Goal: Task Accomplishment & Management: Complete application form

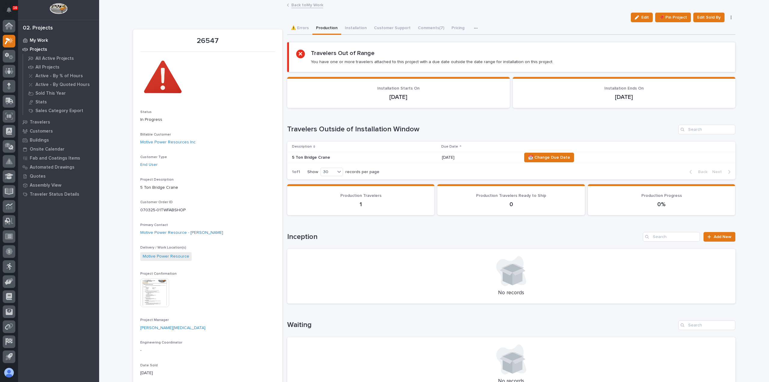
click at [48, 42] on div "My Work" at bounding box center [59, 40] width 78 height 8
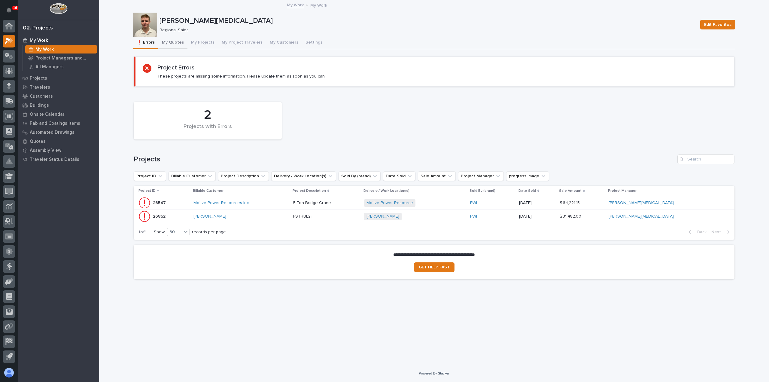
click at [167, 41] on button "My Quotes" at bounding box center [172, 43] width 29 height 13
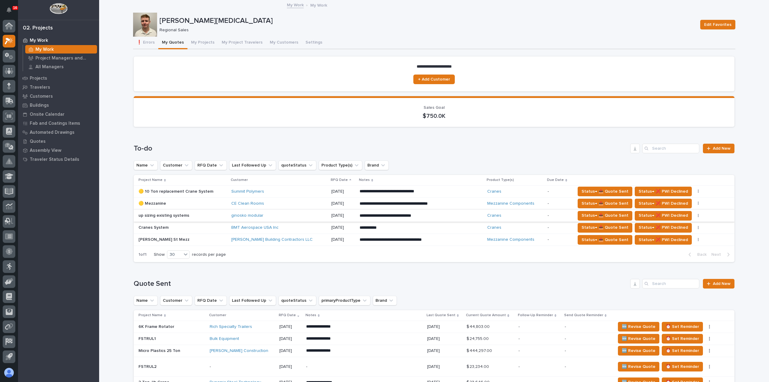
scroll to position [30, 0]
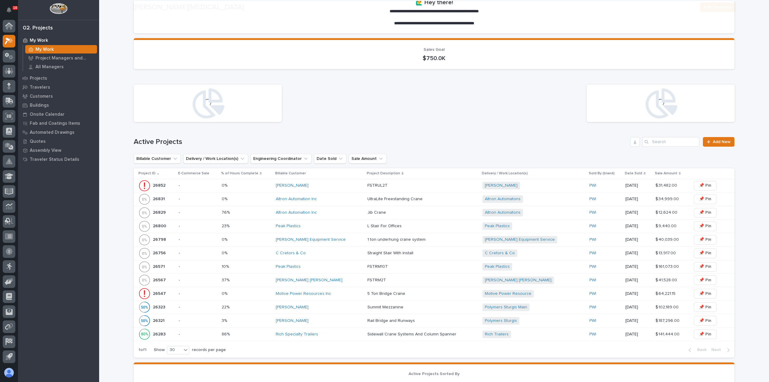
scroll to position [150, 0]
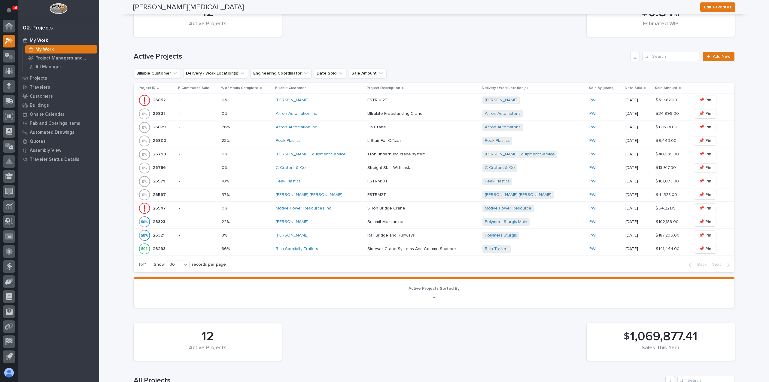
click at [346, 152] on div "[PERSON_NAME] Equipment Service" at bounding box center [319, 154] width 87 height 5
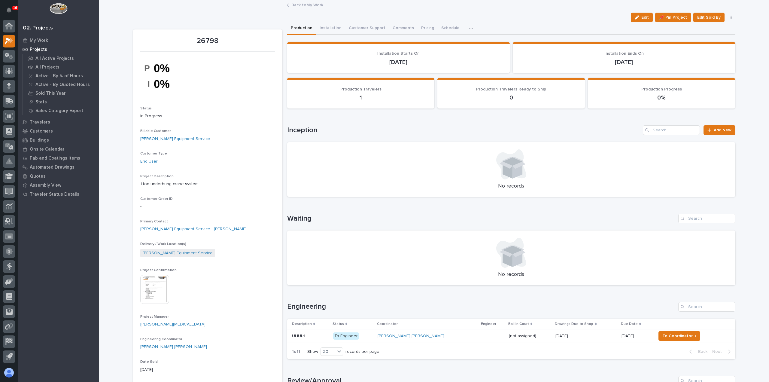
click at [312, 4] on link "Back to My Work" at bounding box center [307, 4] width 32 height 7
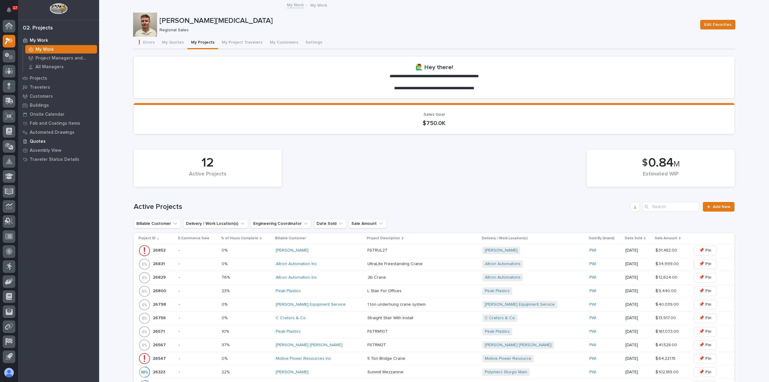
click at [41, 141] on p "Quotes" at bounding box center [38, 141] width 16 height 5
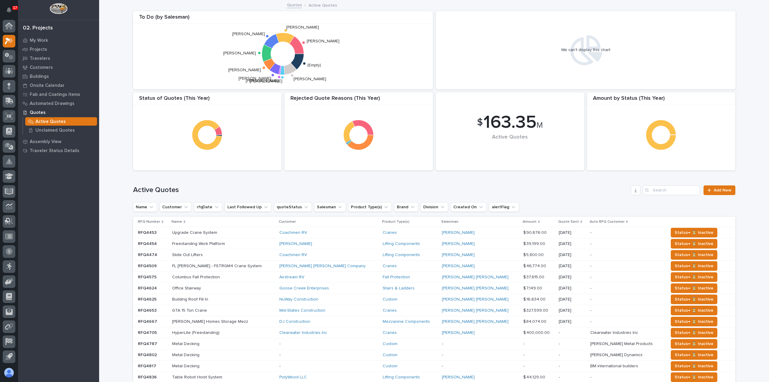
click at [317, 5] on p "Active Quotes" at bounding box center [322, 5] width 29 height 7
click at [56, 129] on p "Unclaimed Quotes" at bounding box center [54, 130] width 39 height 5
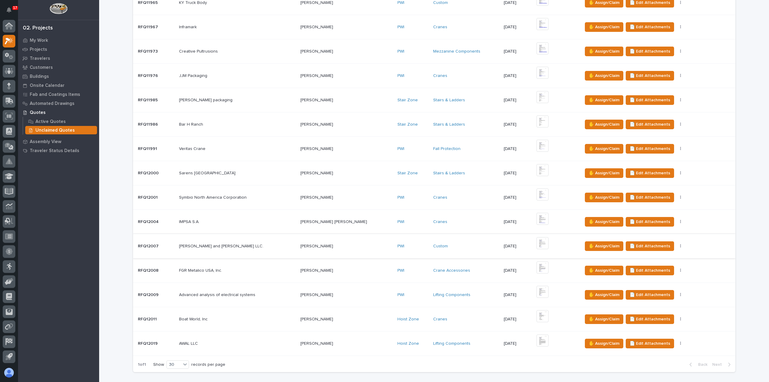
scroll to position [201, 0]
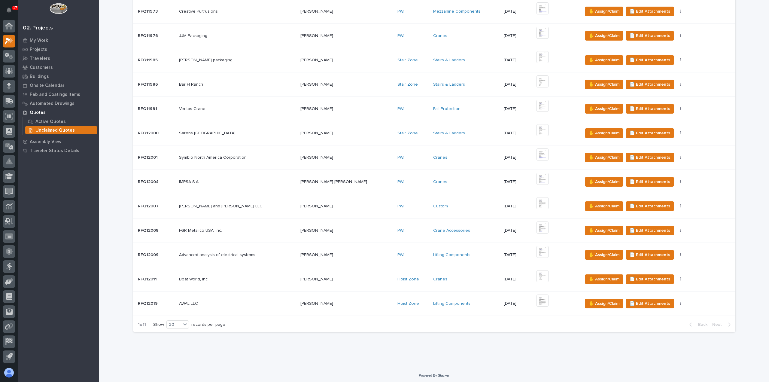
click at [463, 258] on div "Lifting Components" at bounding box center [466, 255] width 66 height 10
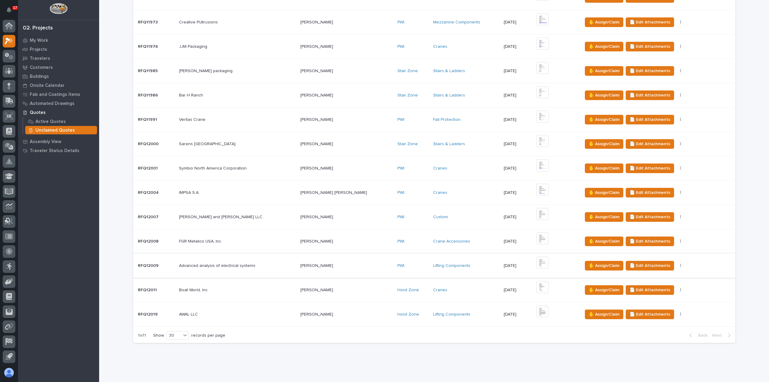
scroll to position [201, 0]
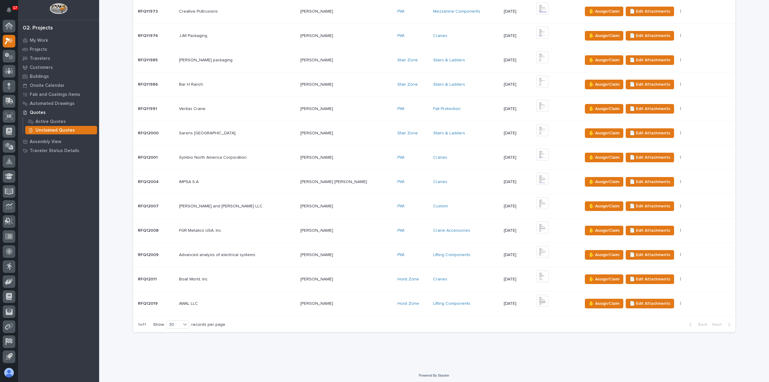
click at [397, 233] on div "PWI" at bounding box center [412, 231] width 31 height 10
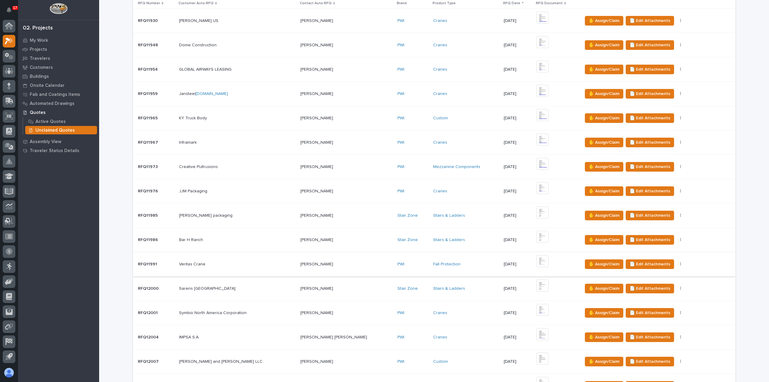
scroll to position [180, 0]
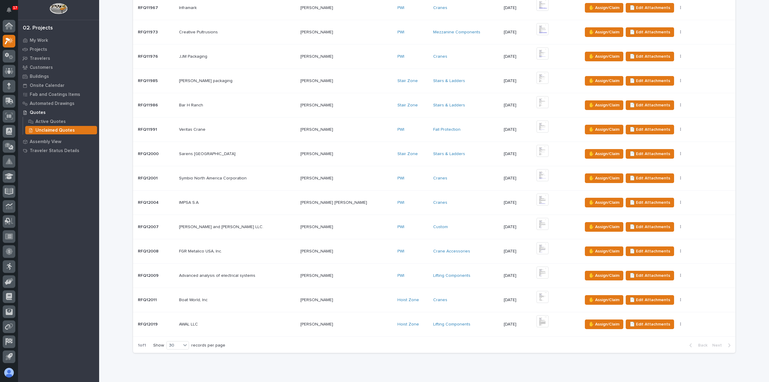
click at [395, 231] on td "PWI" at bounding box center [413, 226] width 36 height 24
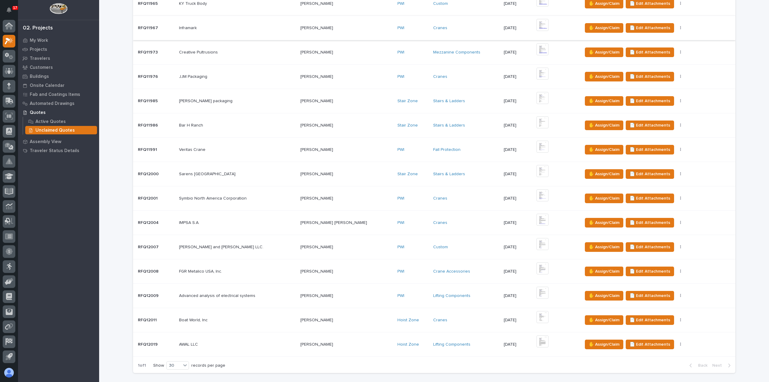
scroll to position [180, 0]
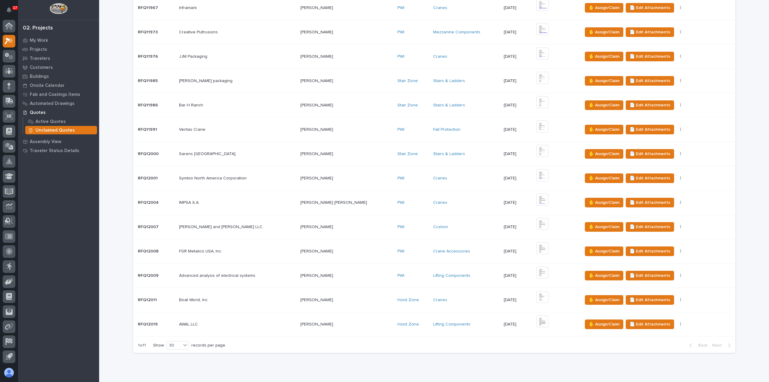
click at [346, 205] on div "[PERSON_NAME] [PERSON_NAME] [PERSON_NAME]" at bounding box center [346, 203] width 92 height 10
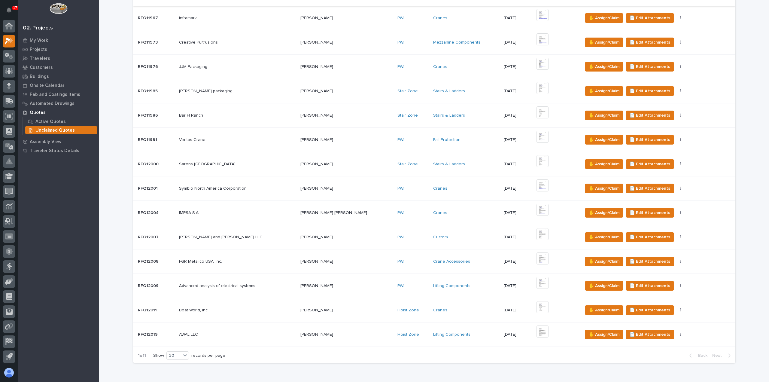
scroll to position [201, 0]
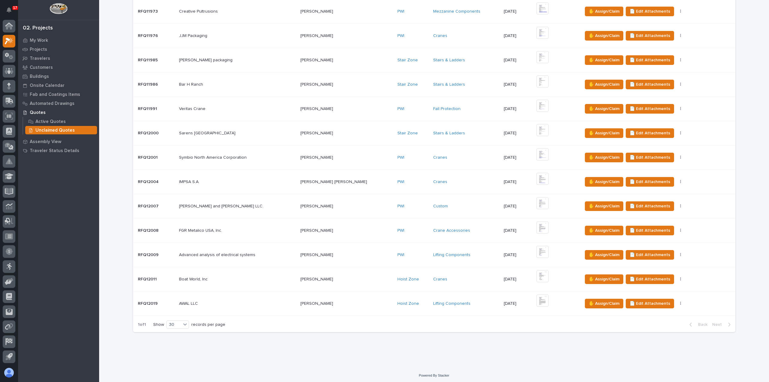
click at [395, 113] on td "PWI" at bounding box center [413, 109] width 36 height 24
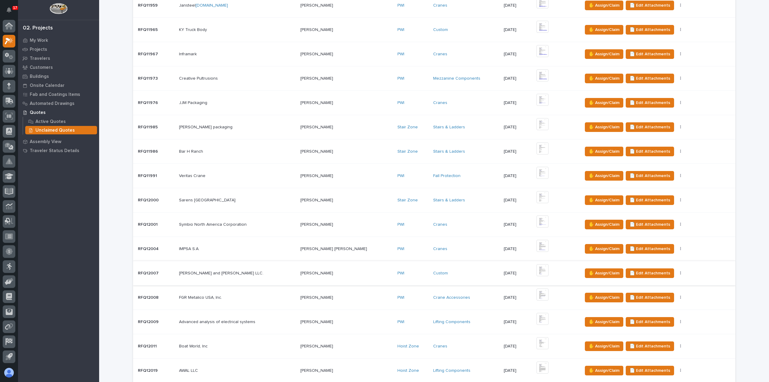
scroll to position [150, 0]
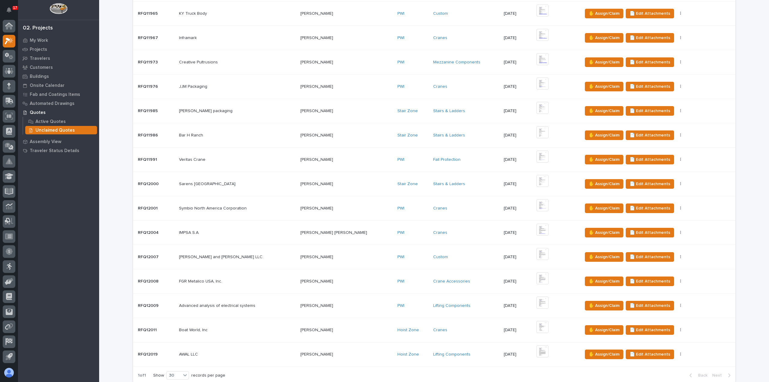
click at [397, 209] on div "PWI" at bounding box center [412, 208] width 31 height 5
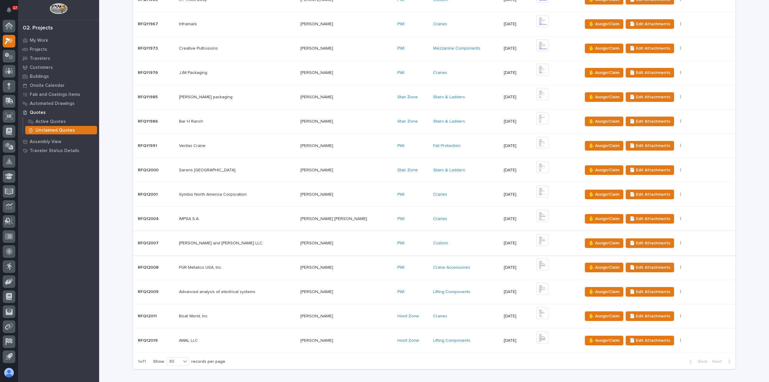
scroll to position [180, 0]
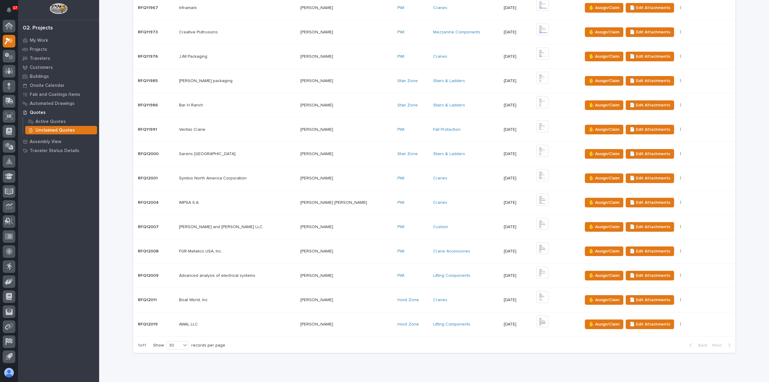
click at [395, 62] on td "PWI" at bounding box center [413, 56] width 36 height 24
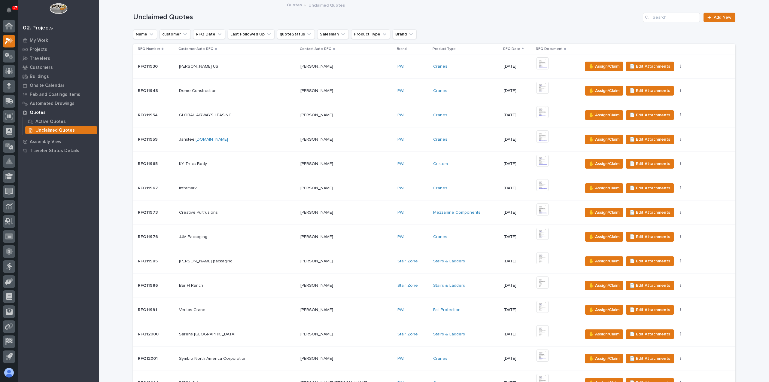
click at [397, 214] on div "PWI" at bounding box center [412, 212] width 31 height 5
click at [395, 193] on td "PWI" at bounding box center [413, 188] width 36 height 24
click at [397, 165] on div "PWI" at bounding box center [412, 163] width 31 height 5
click at [397, 140] on div "PWI" at bounding box center [412, 139] width 31 height 5
click at [397, 117] on div "PWI" at bounding box center [412, 115] width 31 height 10
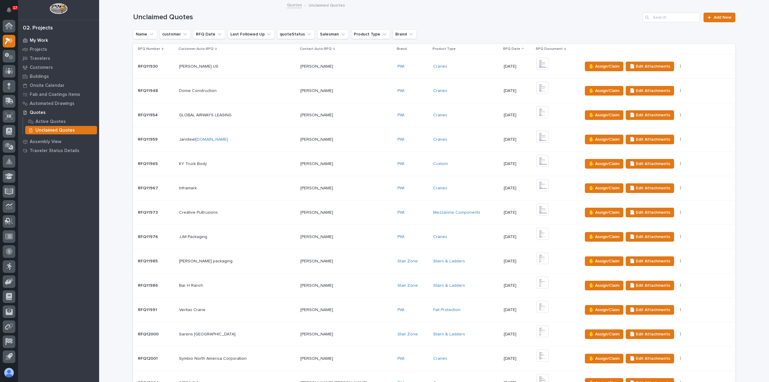
click at [46, 43] on p "My Work" at bounding box center [39, 40] width 18 height 5
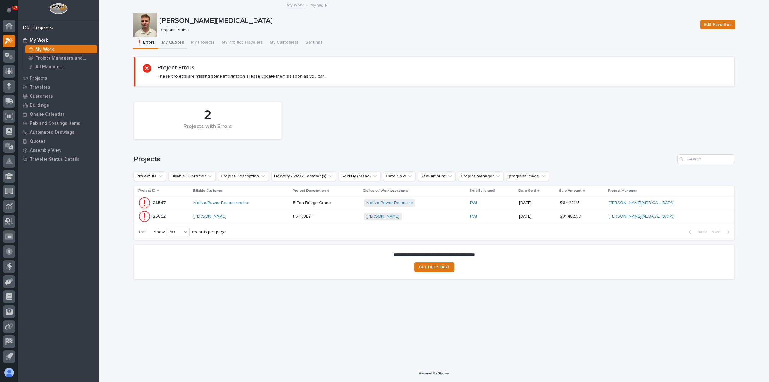
click at [172, 43] on button "My Quotes" at bounding box center [172, 43] width 29 height 13
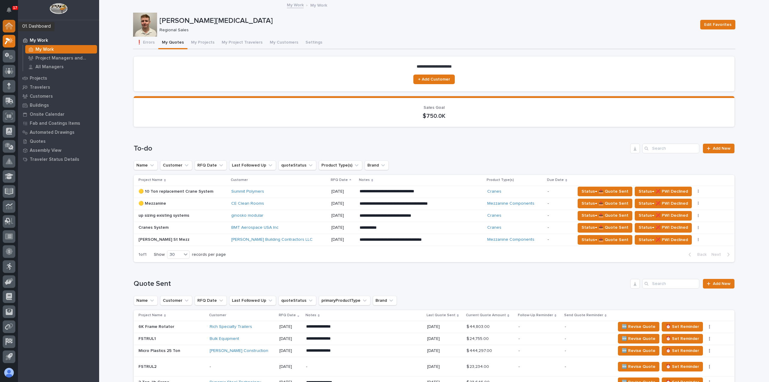
click at [10, 27] on icon at bounding box center [9, 26] width 6 height 6
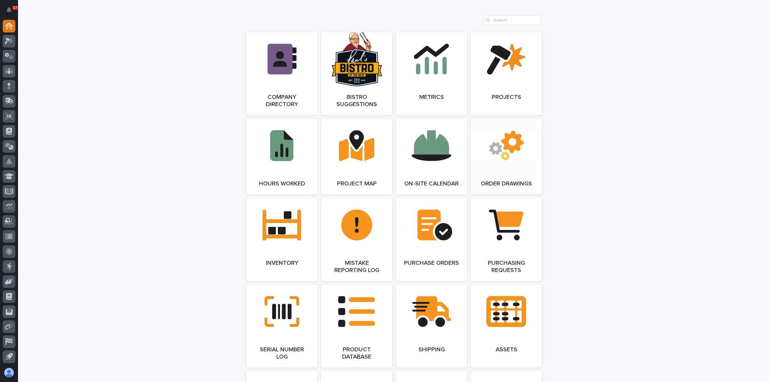
scroll to position [481, 0]
click at [512, 242] on link "Open Link" at bounding box center [506, 238] width 71 height 83
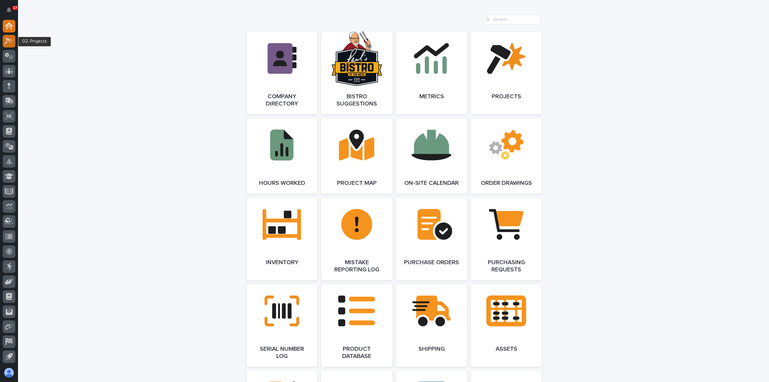
click at [12, 44] on div at bounding box center [9, 41] width 13 height 13
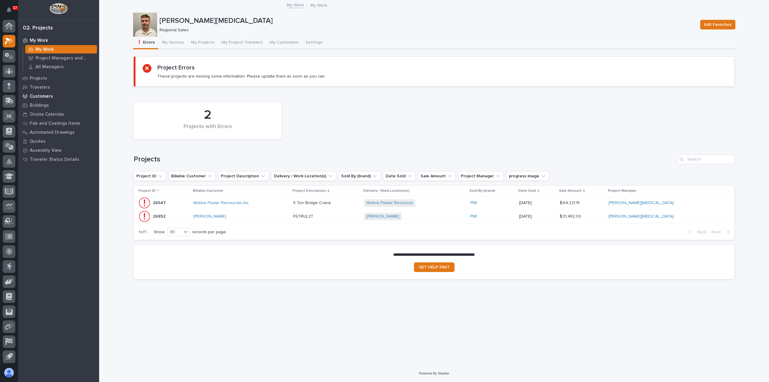
click at [47, 95] on p "Customers" at bounding box center [41, 96] width 23 height 5
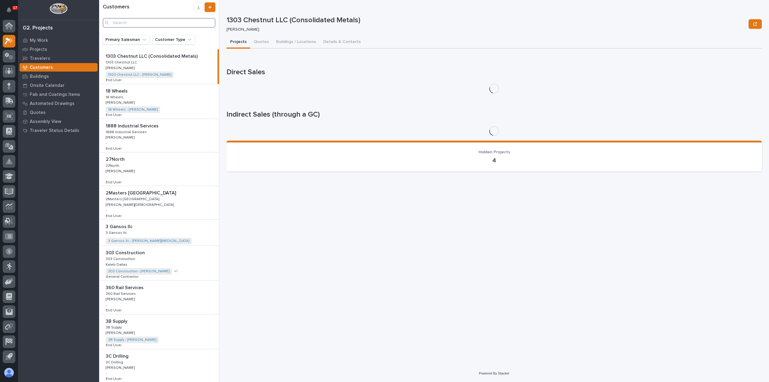
click at [202, 21] on input "Search" at bounding box center [159, 23] width 113 height 10
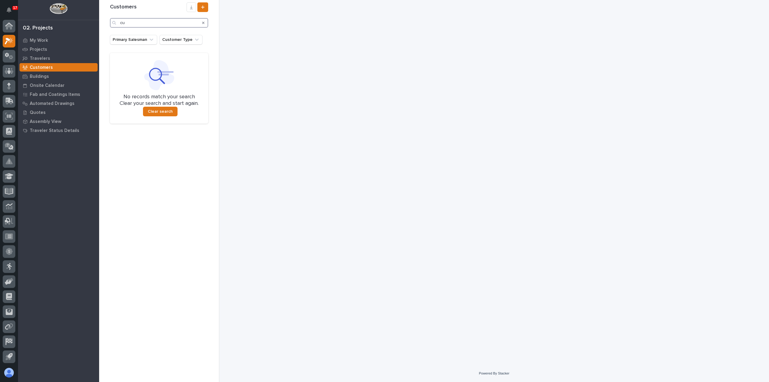
type input "c"
type input "[PERSON_NAME]"
click at [202, 23] on icon "Search" at bounding box center [203, 23] width 2 height 4
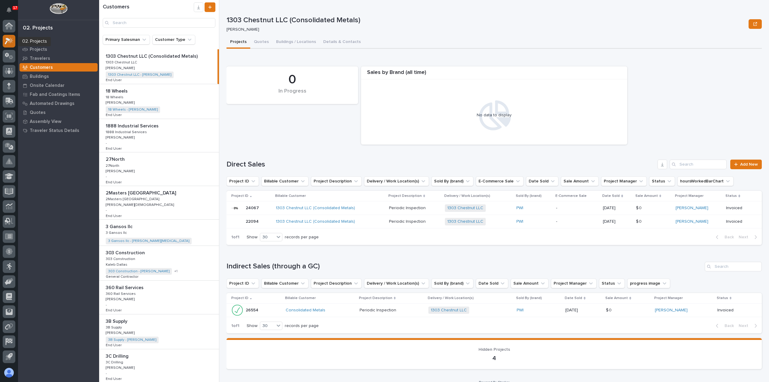
click at [9, 41] on icon at bounding box center [7, 41] width 5 height 7
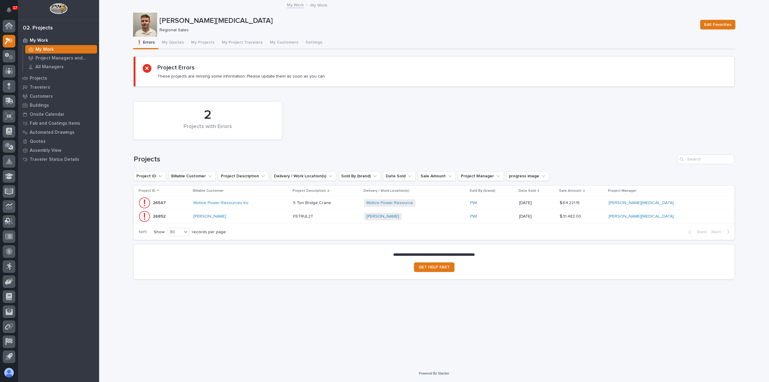
click at [54, 47] on div "My Work" at bounding box center [61, 49] width 72 height 8
click at [173, 41] on button "My Quotes" at bounding box center [172, 43] width 29 height 13
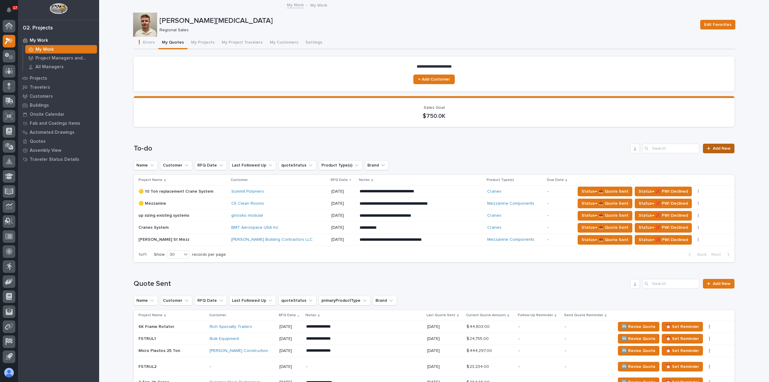
click at [715, 149] on span "Add New" at bounding box center [722, 148] width 18 height 4
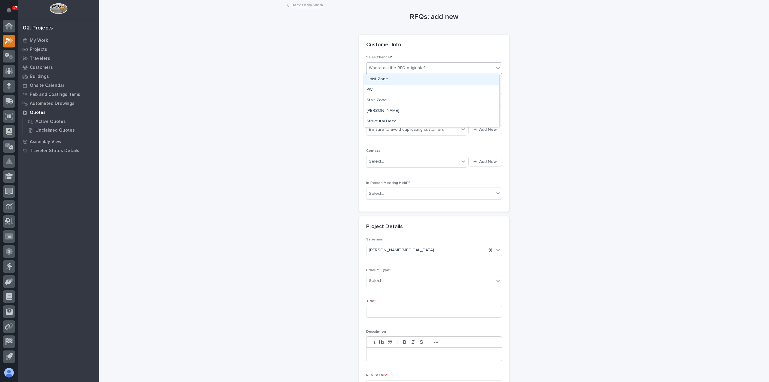
click at [414, 73] on div "Where did the RFQ originate?" at bounding box center [434, 68] width 136 height 12
click at [415, 86] on div "PWI" at bounding box center [431, 90] width 135 height 11
click at [414, 95] on div "Select..." at bounding box center [430, 99] width 128 height 10
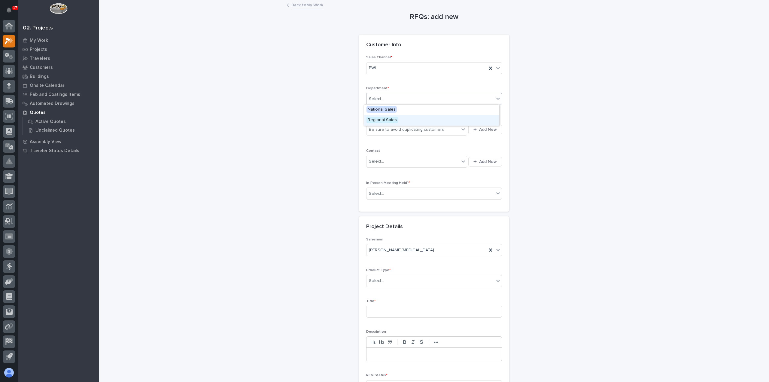
click at [402, 118] on div "Regional Sales" at bounding box center [431, 120] width 135 height 11
click at [398, 126] on div "Be sure to avoid duplicating customers" at bounding box center [406, 129] width 75 height 6
type input "**********"
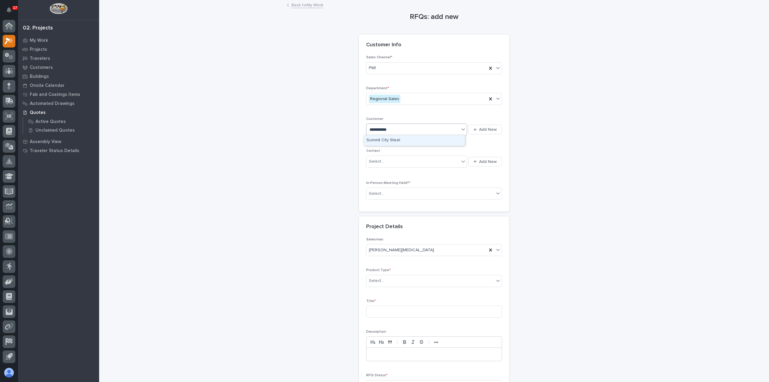
click at [431, 139] on div "Summit City Steel" at bounding box center [414, 140] width 101 height 11
click at [437, 164] on div "Select..." at bounding box center [412, 161] width 93 height 10
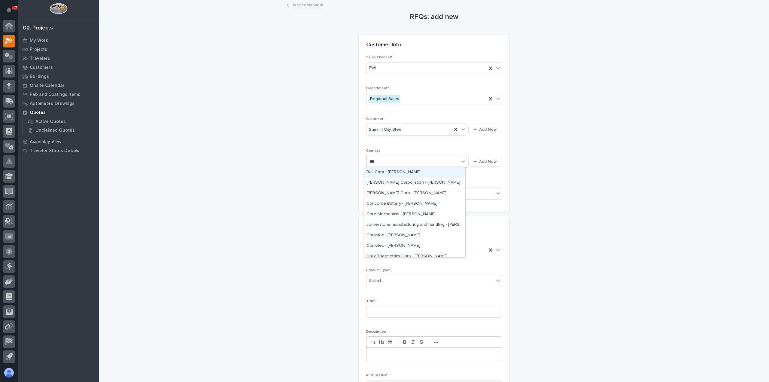
type input "****"
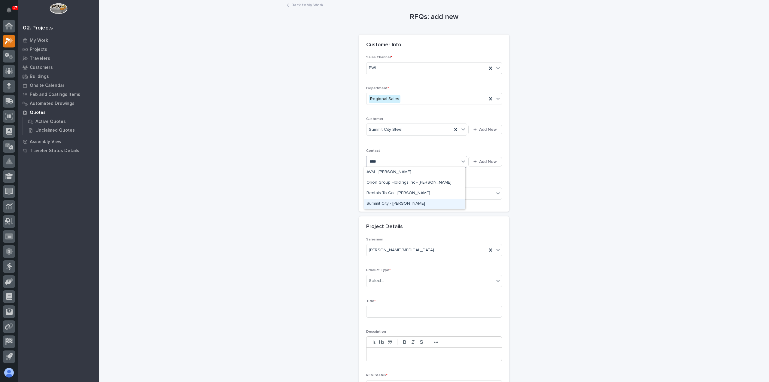
click at [424, 208] on div "Summit City - [PERSON_NAME]" at bounding box center [414, 204] width 101 height 11
click at [419, 192] on div "Select..." at bounding box center [430, 194] width 128 height 10
click at [413, 214] on div "No" at bounding box center [431, 214] width 135 height 11
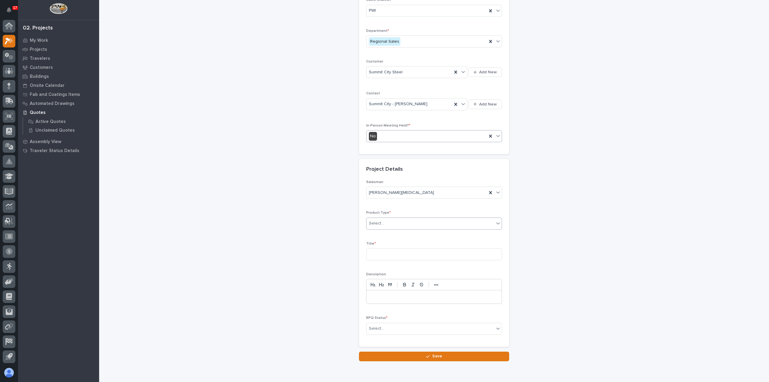
scroll to position [81, 0]
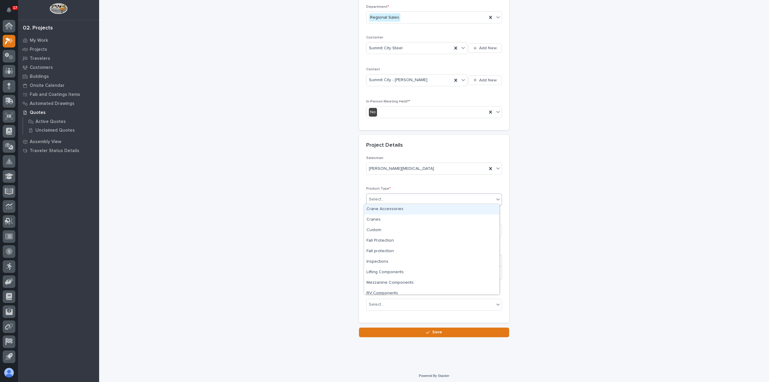
click at [405, 199] on div "Select..." at bounding box center [430, 199] width 128 height 10
drag, startPoint x: 412, startPoint y: 262, endPoint x: 409, endPoint y: 270, distance: 8.5
click at [409, 270] on div "Mezzanine Components" at bounding box center [431, 268] width 135 height 11
click at [396, 229] on input at bounding box center [434, 230] width 136 height 12
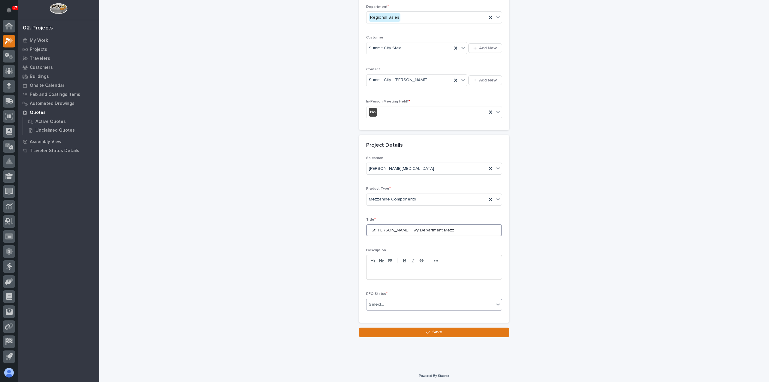
type input "St [PERSON_NAME] Hwy Department Mezz"
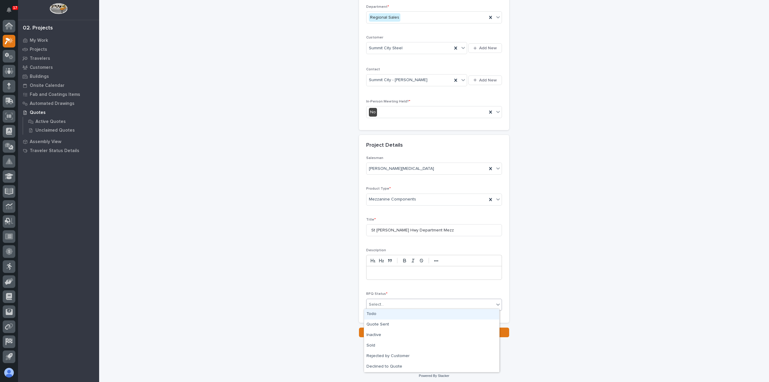
click at [418, 304] on div "Select..." at bounding box center [430, 304] width 128 height 10
click at [420, 317] on div "Todo" at bounding box center [431, 314] width 135 height 11
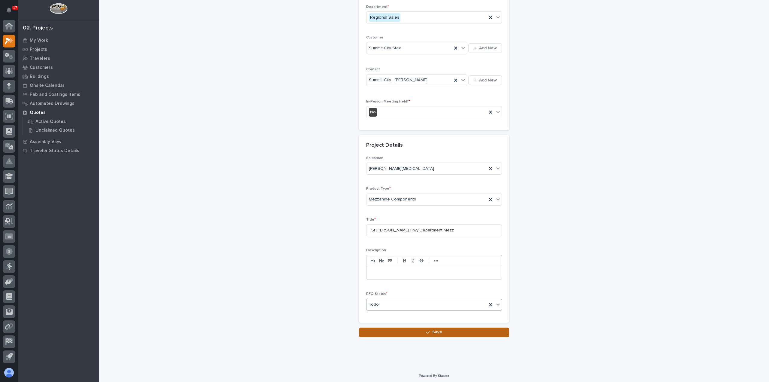
click at [423, 333] on button "Save" at bounding box center [434, 332] width 150 height 10
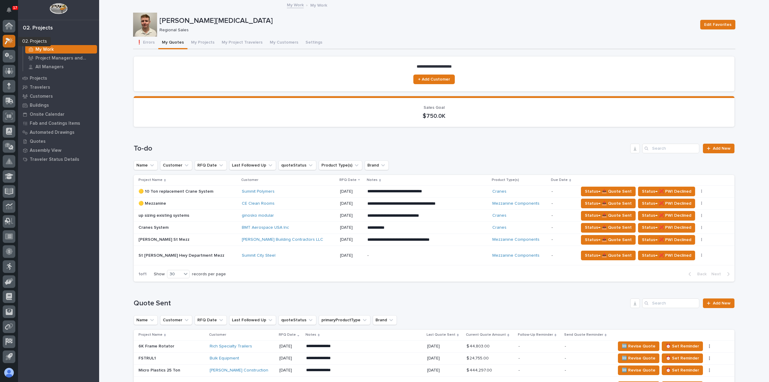
click at [11, 43] on icon at bounding box center [9, 41] width 9 height 7
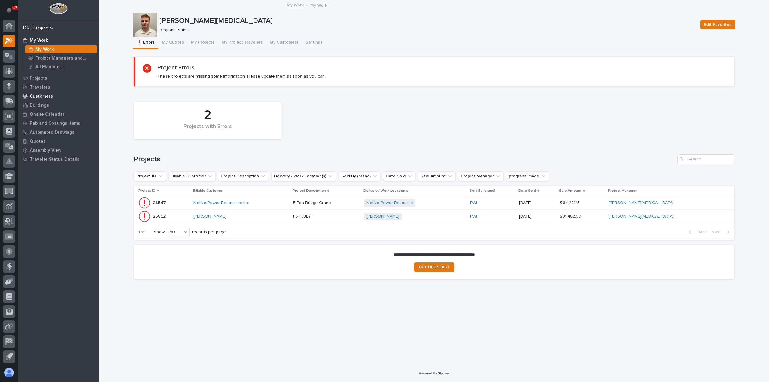
click at [40, 94] on p "Customers" at bounding box center [41, 96] width 23 height 5
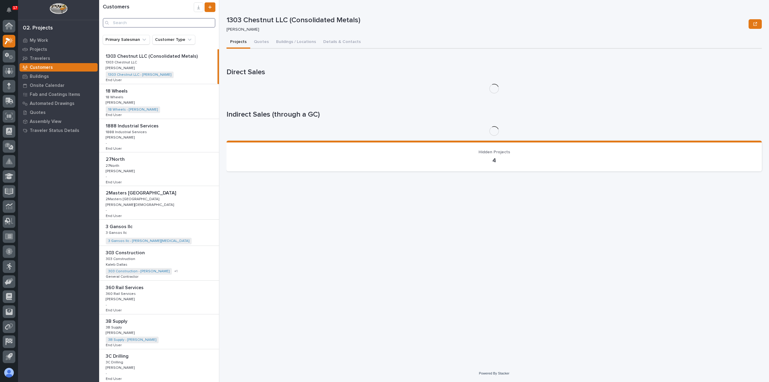
click at [166, 23] on input "Search" at bounding box center [159, 23] width 113 height 10
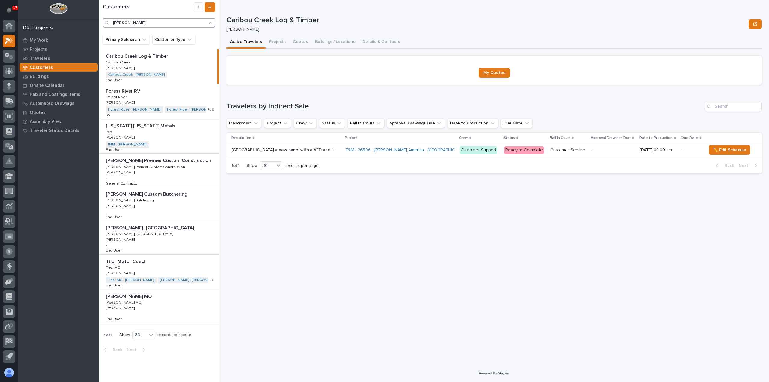
type input "[PERSON_NAME]"
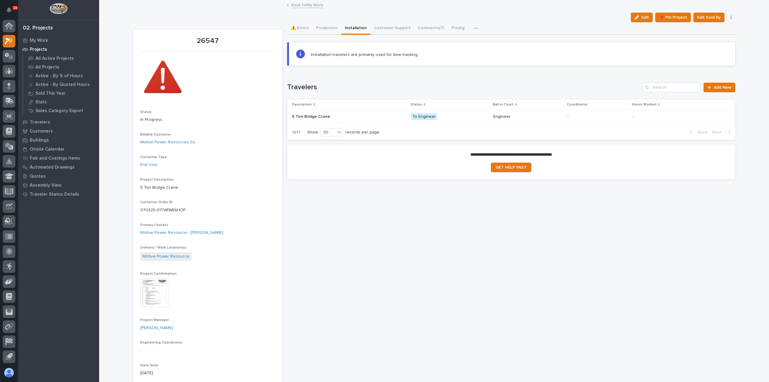
click at [307, 5] on link "Back to My Work" at bounding box center [307, 4] width 32 height 7
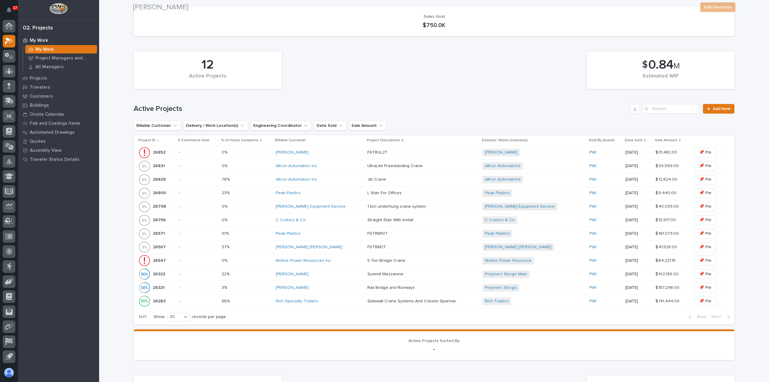
scroll to position [120, 0]
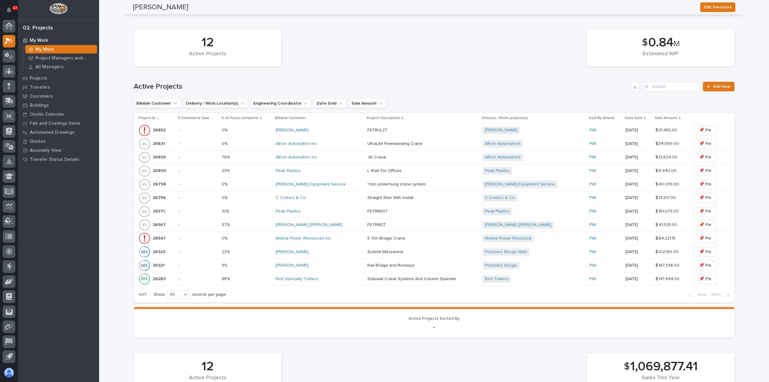
click at [348, 146] on div "Altron Automation Inc" at bounding box center [319, 143] width 87 height 5
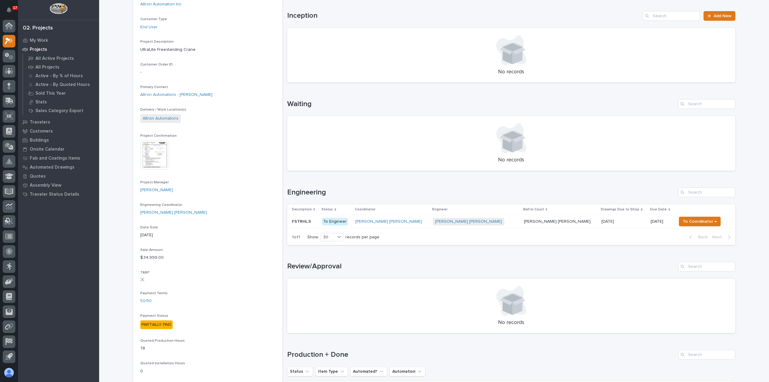
scroll to position [120, 0]
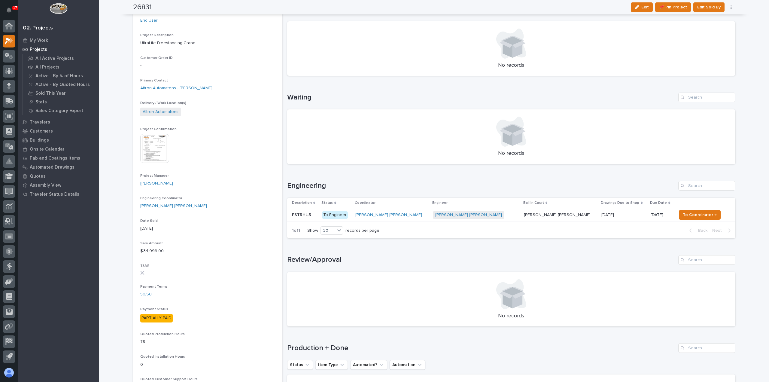
click at [416, 218] on div "[PERSON_NAME] [PERSON_NAME]" at bounding box center [391, 215] width 73 height 10
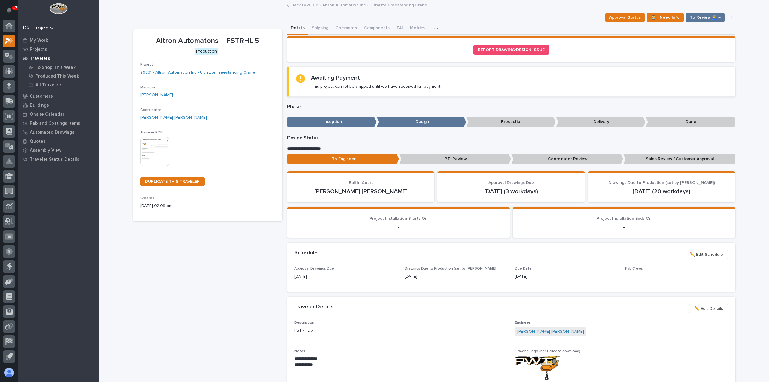
click at [308, 4] on link "Back to 26831 - Altron Automation Inc - UltraLite Freestanding Crane" at bounding box center [359, 4] width 136 height 7
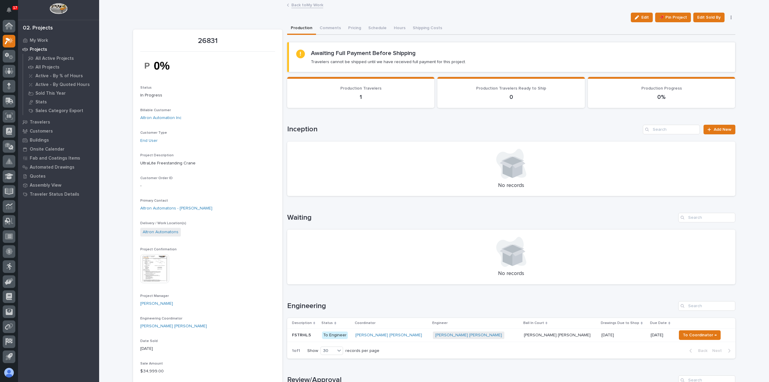
click at [308, 4] on link "Back to My Work" at bounding box center [307, 4] width 32 height 7
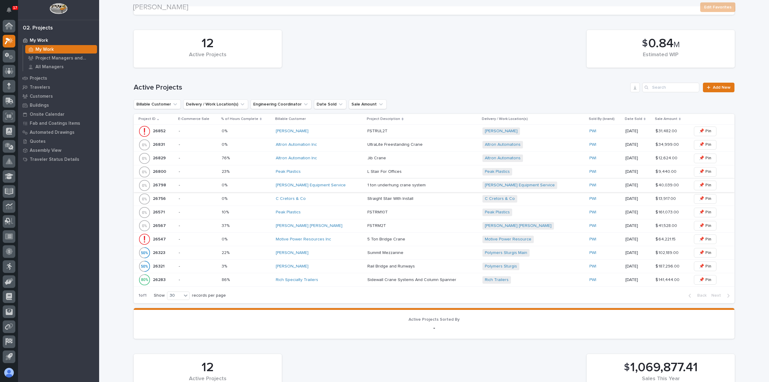
scroll to position [120, 0]
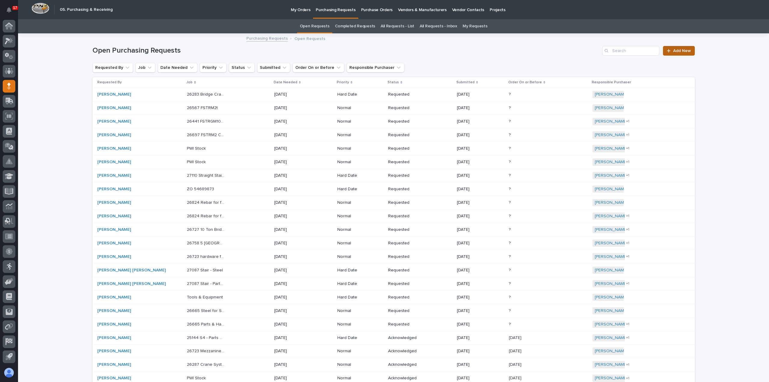
click at [676, 51] on span "Add New" at bounding box center [682, 51] width 18 height 4
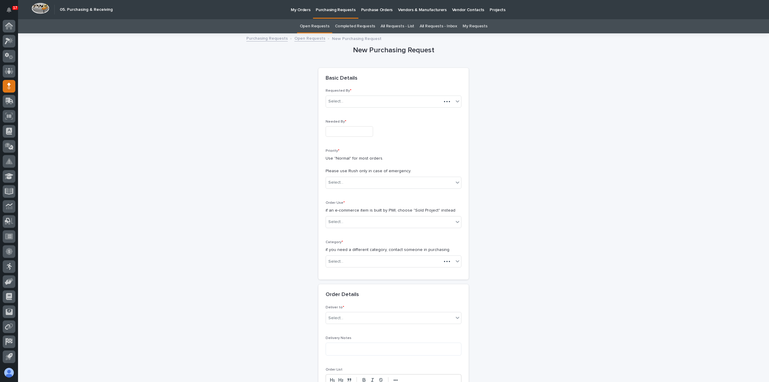
scroll to position [19, 0]
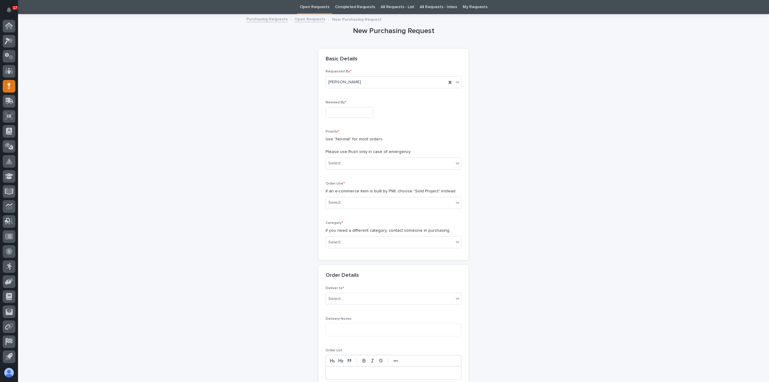
click at [351, 114] on input "text" at bounding box center [349, 112] width 47 height 11
click at [366, 63] on div "19" at bounding box center [365, 63] width 8 height 8
type input "**********"
click at [370, 163] on div "Select..." at bounding box center [390, 163] width 128 height 10
click at [365, 180] on div "Hard Date" at bounding box center [390, 184] width 135 height 11
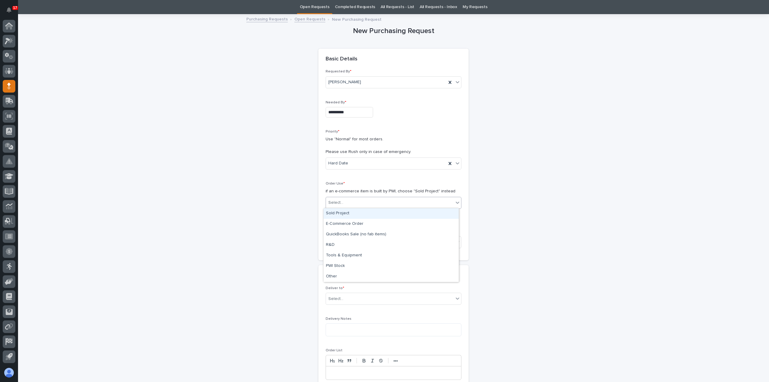
click at [356, 200] on div "Select..." at bounding box center [390, 203] width 128 height 10
click at [353, 214] on div "Sold Project" at bounding box center [390, 213] width 135 height 11
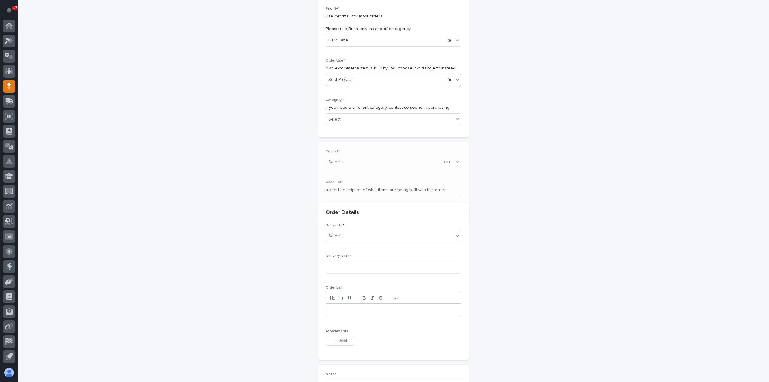
scroll to position [161, 0]
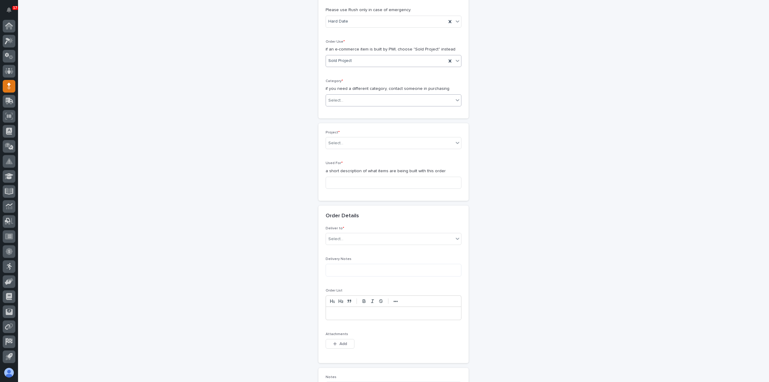
click at [357, 98] on div "Select..." at bounding box center [390, 101] width 128 height 10
click at [348, 183] on div "Steel" at bounding box center [390, 184] width 135 height 11
click at [338, 144] on div "Select..." at bounding box center [335, 143] width 15 height 6
type input "******"
click at [373, 153] on div "26852 - Deloro Stellite - FSTRUL2T" at bounding box center [390, 153] width 135 height 11
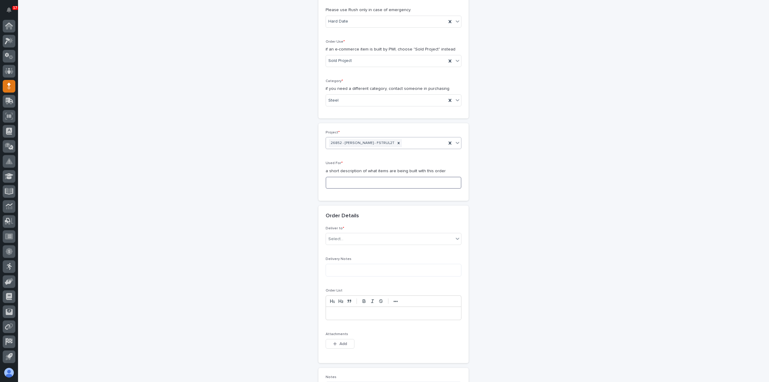
click at [369, 179] on input at bounding box center [394, 183] width 136 height 12
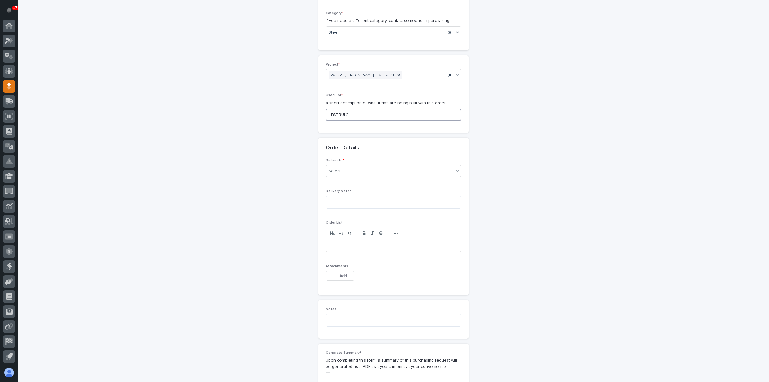
scroll to position [251, 0]
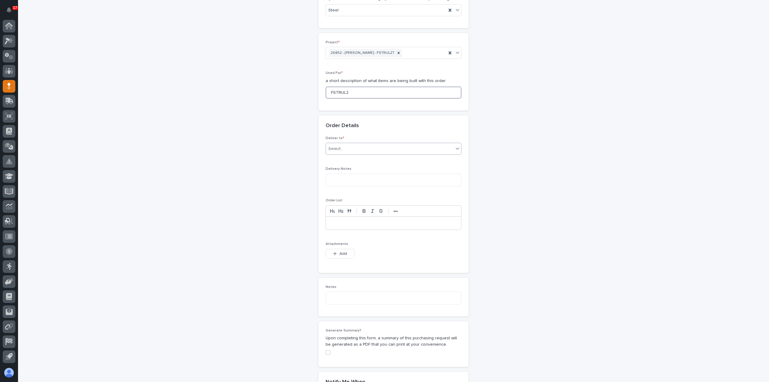
type input "FSTRUL2"
click at [354, 145] on div "Select..." at bounding box center [390, 149] width 128 height 10
click at [357, 159] on div "PWI" at bounding box center [390, 159] width 135 height 11
click at [344, 253] on span "Add" at bounding box center [343, 253] width 8 height 5
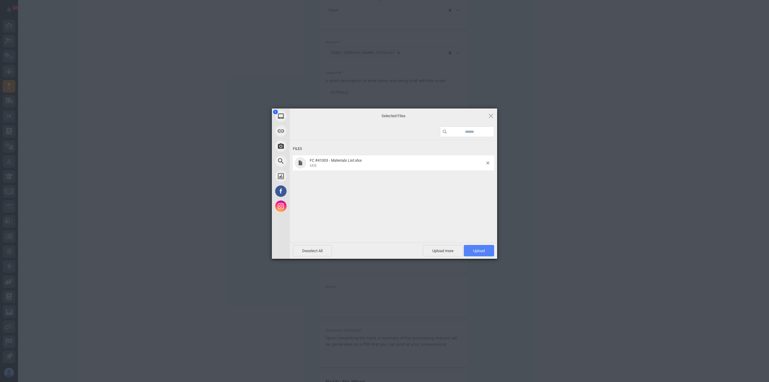
click at [479, 252] on span "Upload 1" at bounding box center [479, 250] width 12 height 5
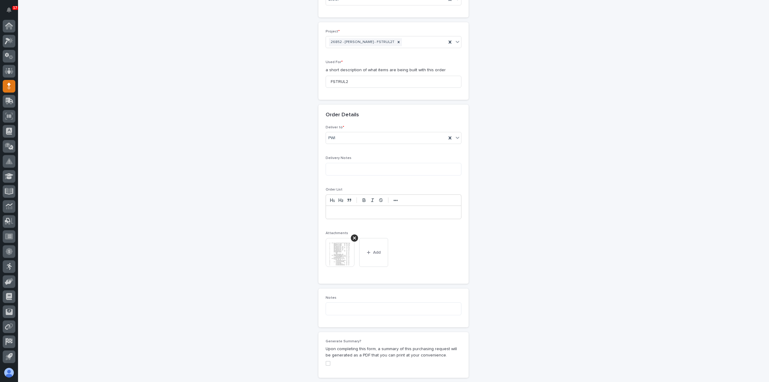
scroll to position [413, 0]
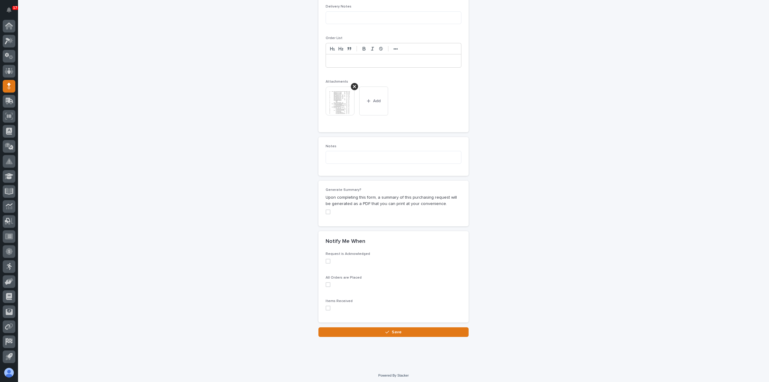
click at [326, 306] on span at bounding box center [328, 307] width 5 height 5
click at [349, 327] on button "Save" at bounding box center [393, 332] width 150 height 10
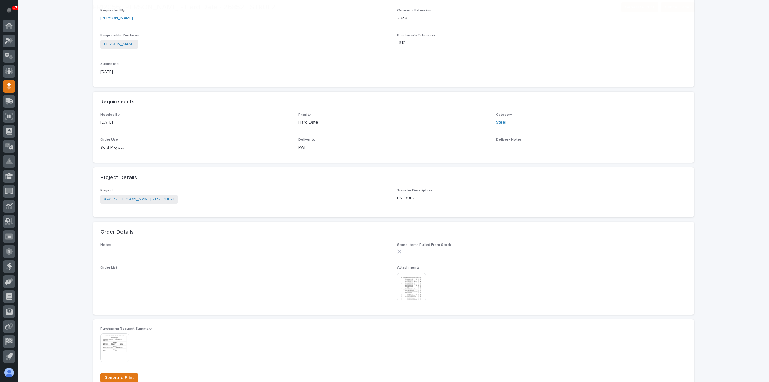
scroll to position [360, 0]
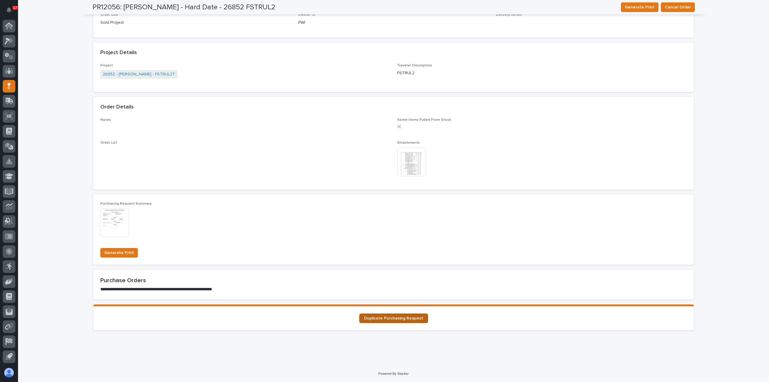
click at [391, 319] on span "Duplicate Purchasing Request" at bounding box center [393, 318] width 59 height 4
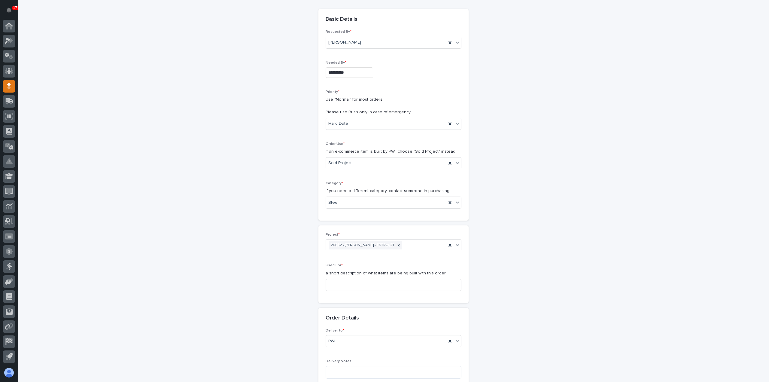
scroll to position [60, 0]
click at [448, 200] on icon at bounding box center [449, 201] width 3 height 3
click at [454, 199] on icon at bounding box center [457, 201] width 6 height 6
click at [440, 235] on div "Hoists, Trolleys, and End Trucks" at bounding box center [390, 232] width 135 height 11
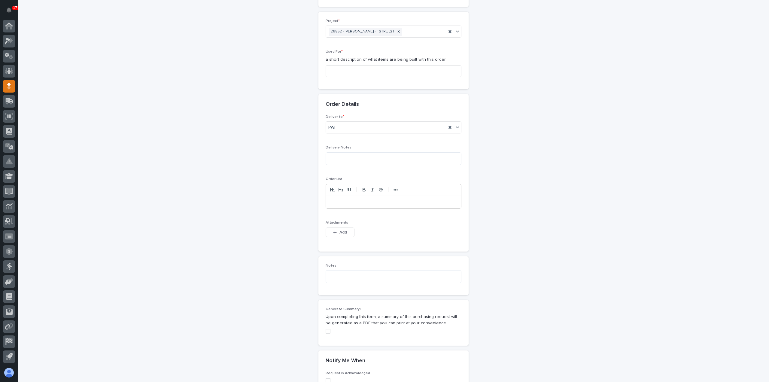
scroll to position [272, 0]
click at [343, 232] on span "Add" at bounding box center [343, 232] width 8 height 5
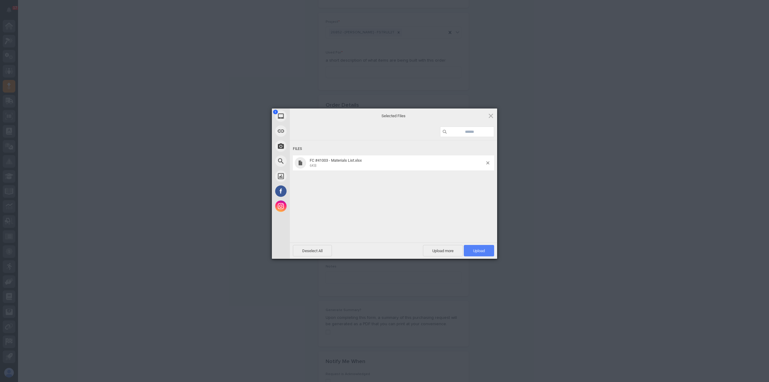
click at [487, 255] on span "Upload 1" at bounding box center [479, 250] width 30 height 11
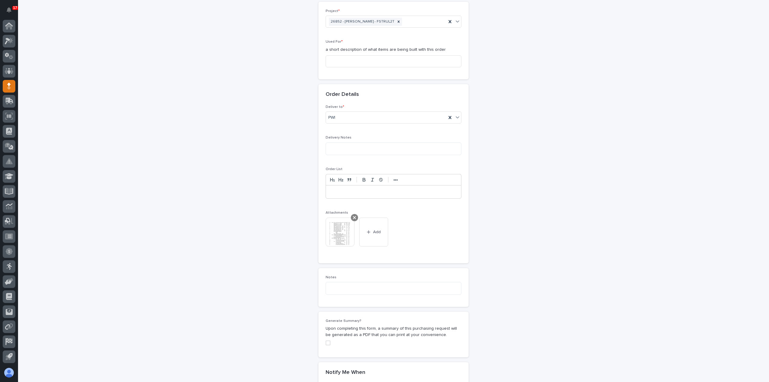
click at [353, 216] on icon at bounding box center [354, 217] width 3 height 3
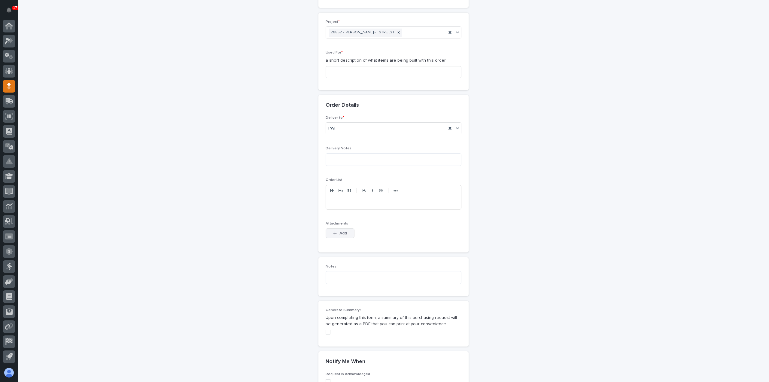
click at [346, 232] on button "Add" at bounding box center [340, 233] width 29 height 10
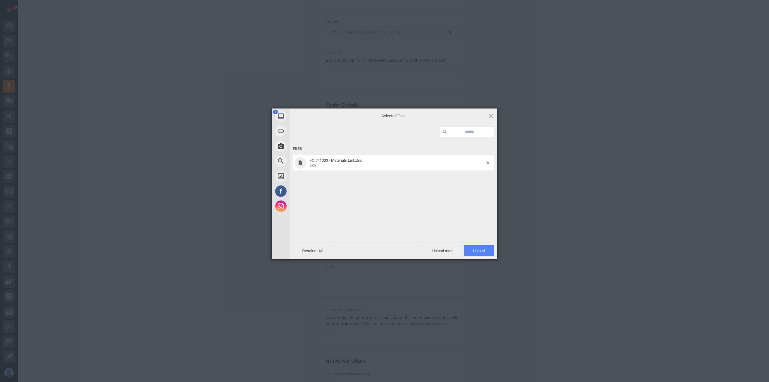
click at [481, 253] on span "Upload 1" at bounding box center [479, 250] width 12 height 5
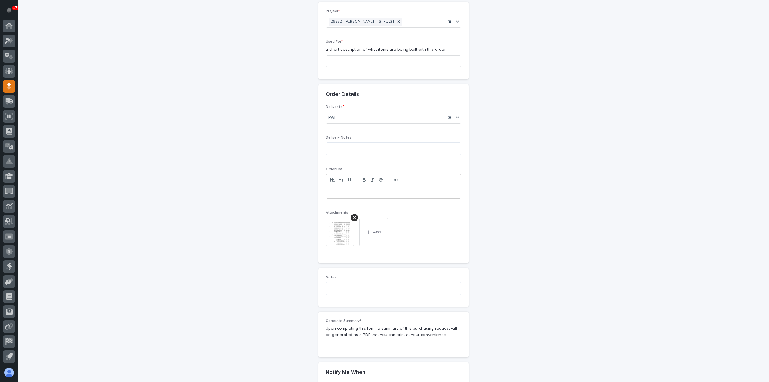
scroll to position [413, 0]
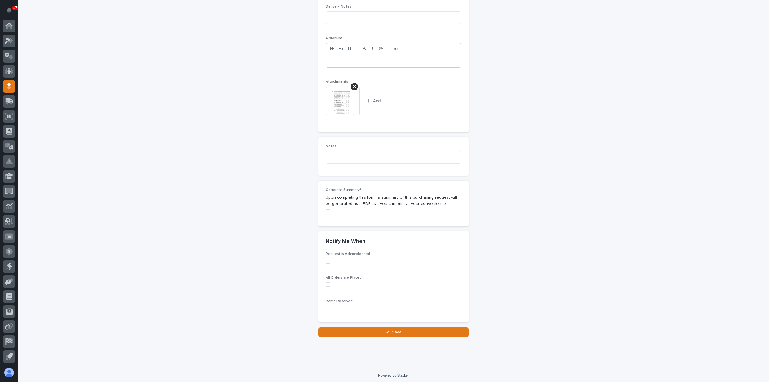
click at [326, 305] on span at bounding box center [328, 307] width 5 height 5
click at [343, 329] on button "Save" at bounding box center [393, 332] width 150 height 10
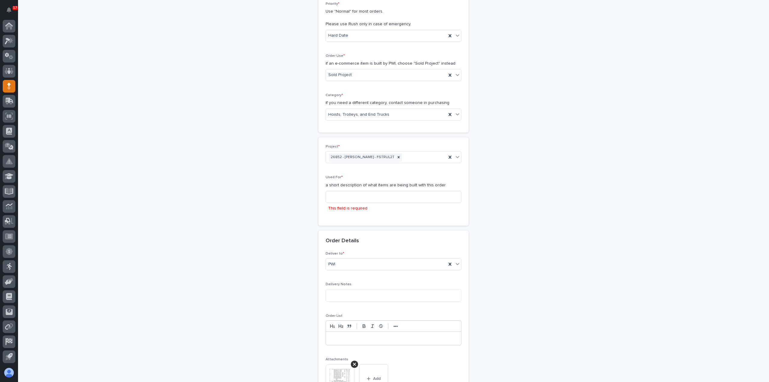
scroll to position [85, 0]
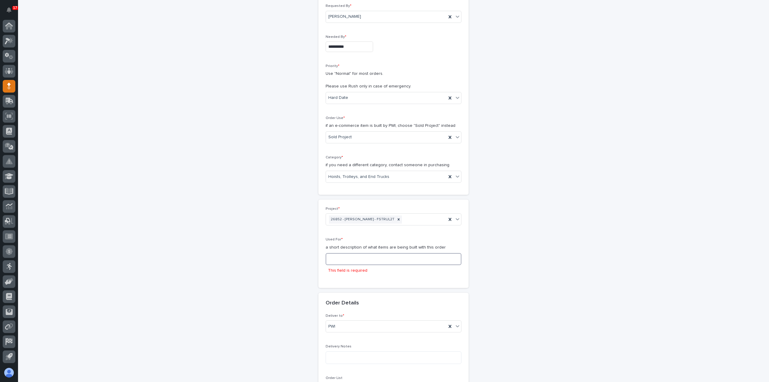
click at [345, 259] on input at bounding box center [394, 259] width 136 height 12
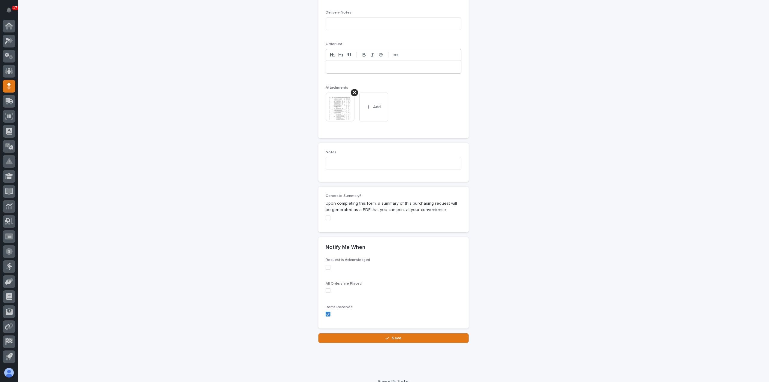
scroll to position [413, 0]
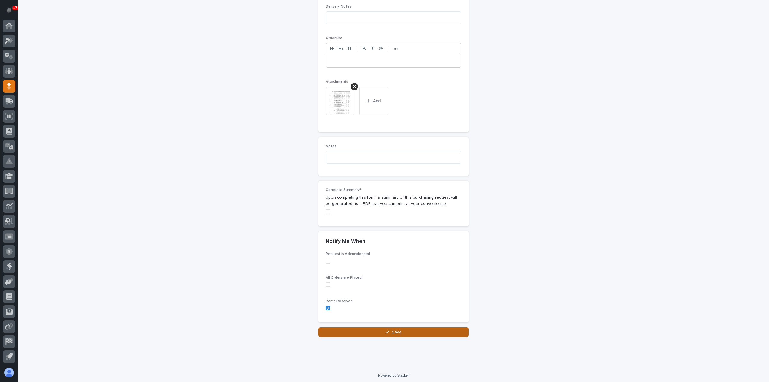
type input "FSTRUL2"
click at [396, 329] on span "Save" at bounding box center [397, 331] width 10 height 5
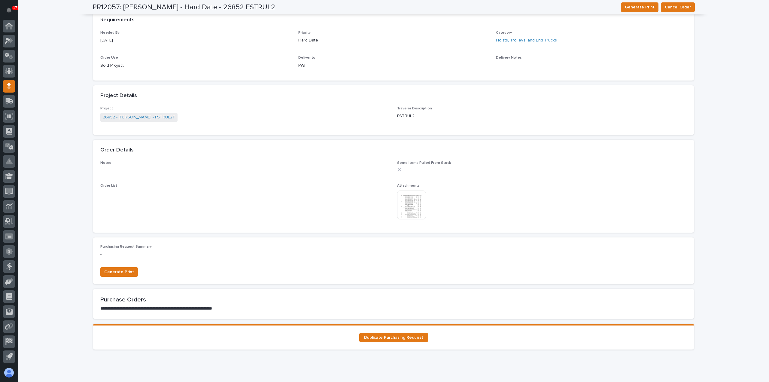
scroll to position [336, 0]
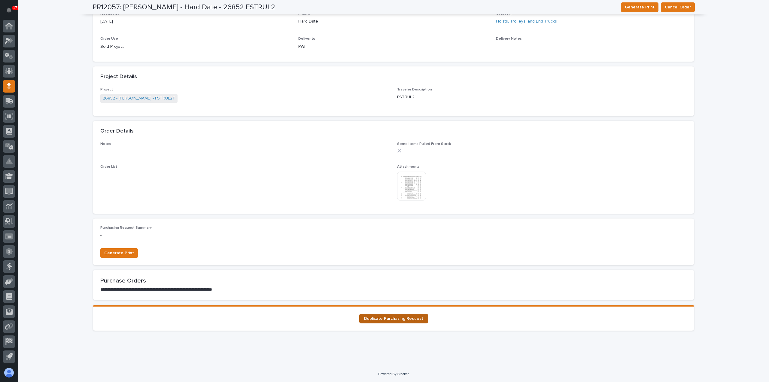
click at [396, 319] on span "Duplicate Purchasing Request" at bounding box center [393, 318] width 59 height 4
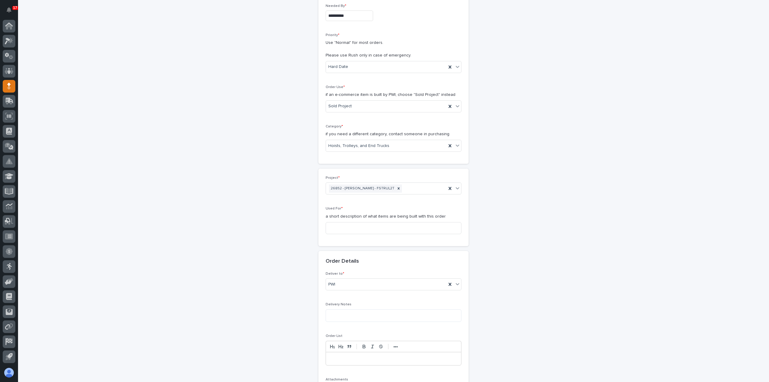
scroll to position [120, 0]
click at [448, 138] on icon at bounding box center [450, 141] width 6 height 6
click at [450, 138] on div "Select..." at bounding box center [390, 141] width 128 height 10
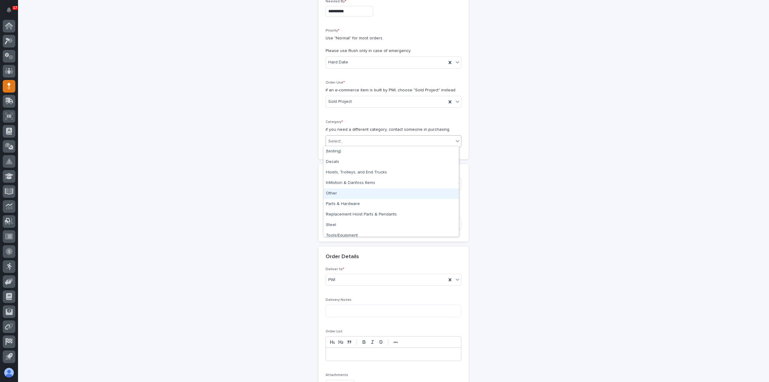
scroll to position [5, 0]
click at [433, 196] on div "Parts & Hardware" at bounding box center [390, 199] width 135 height 11
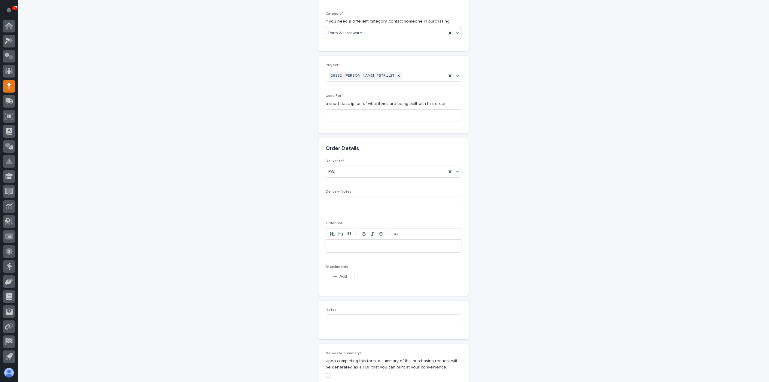
scroll to position [240, 0]
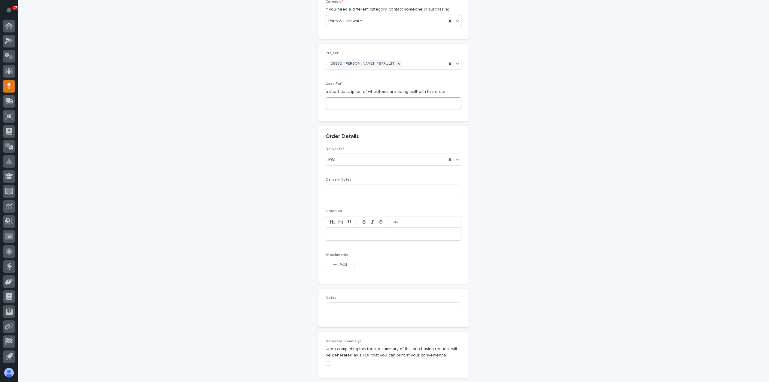
click at [359, 104] on input at bounding box center [394, 103] width 136 height 12
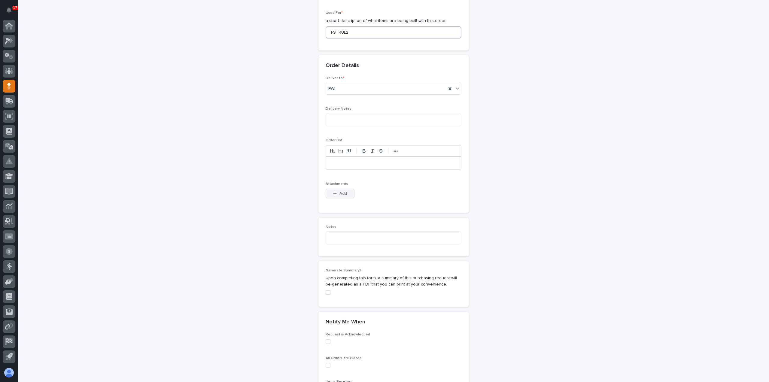
scroll to position [392, 0]
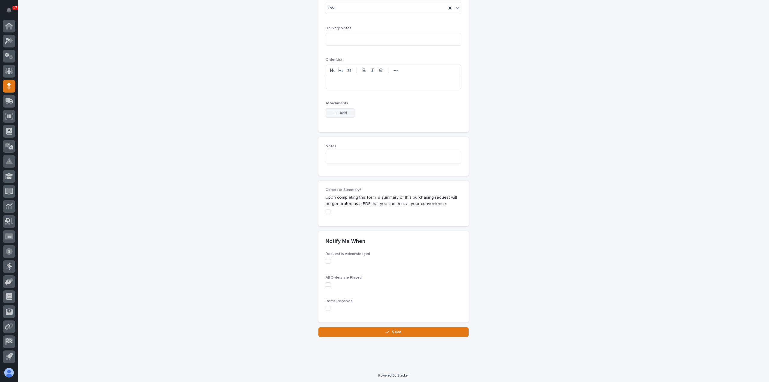
type input "FSTRUL2"
click at [339, 115] on button "Add" at bounding box center [340, 113] width 29 height 10
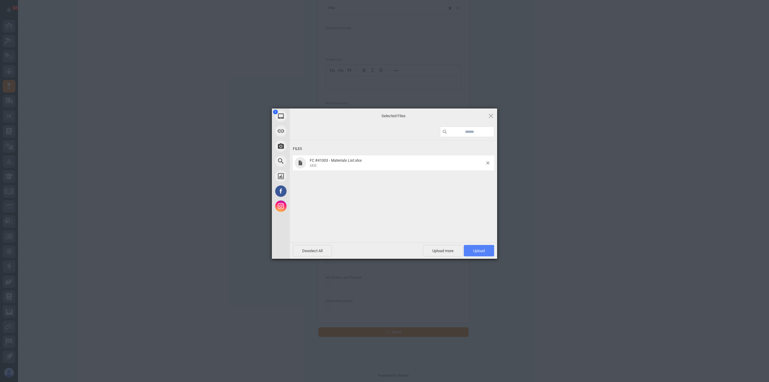
click at [474, 250] on span "Upload 1" at bounding box center [479, 250] width 12 height 5
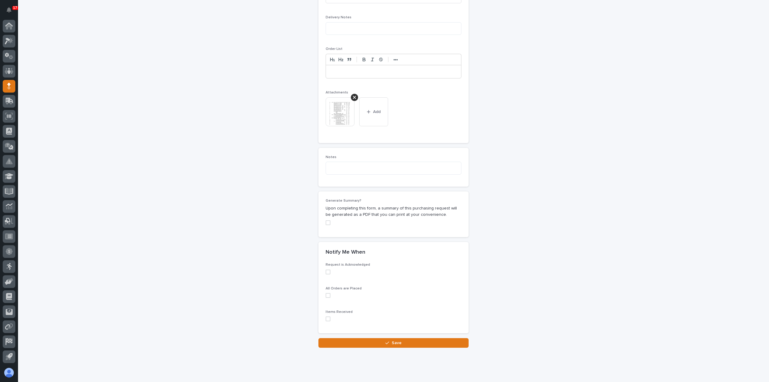
click at [326, 317] on span at bounding box center [328, 318] width 5 height 5
click at [342, 342] on button "Save" at bounding box center [393, 343] width 150 height 10
